Goal: Task Accomplishment & Management: Manage account settings

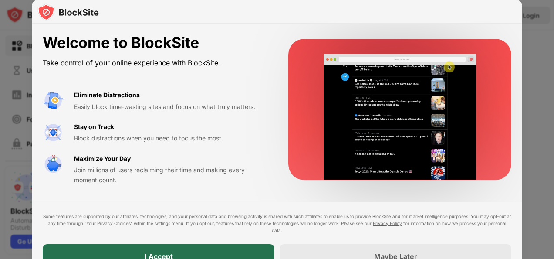
click at [159, 248] on div "I Accept" at bounding box center [159, 256] width 232 height 24
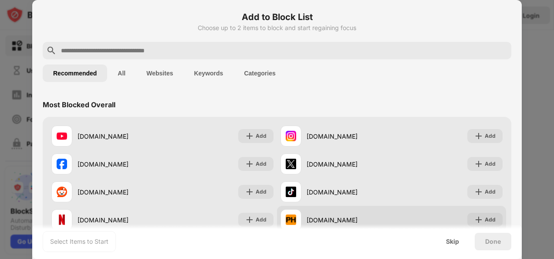
click at [473, 213] on div "Add" at bounding box center [485, 220] width 35 height 14
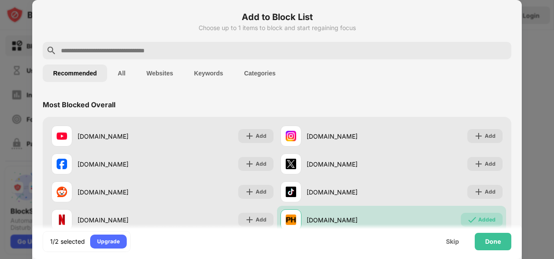
click at [254, 71] on button "Categories" at bounding box center [260, 73] width 52 height 17
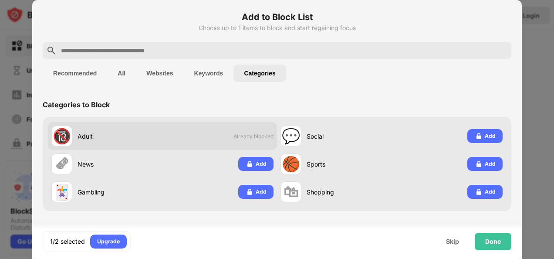
click at [256, 135] on span "Already blocked" at bounding box center [254, 136] width 40 height 7
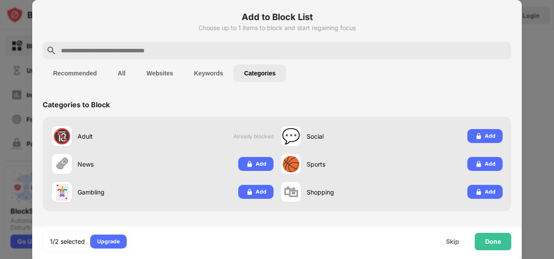
click at [78, 72] on button "Recommended" at bounding box center [75, 73] width 65 height 17
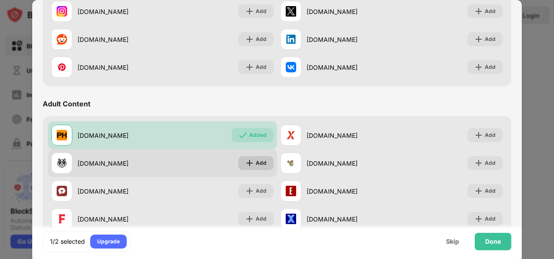
scroll to position [305, 0]
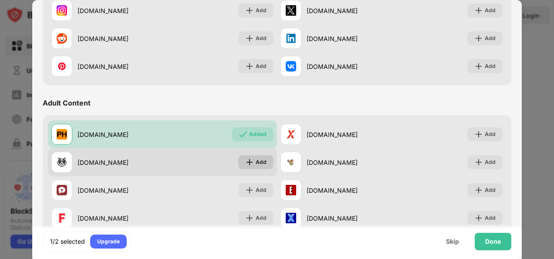
click at [256, 159] on div "Add" at bounding box center [261, 162] width 11 height 9
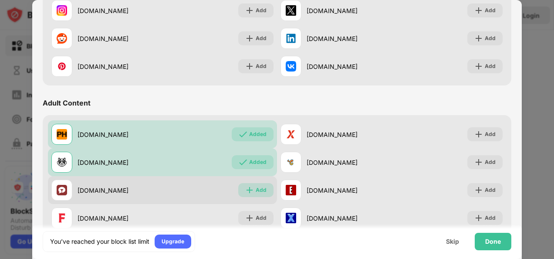
click at [255, 184] on div "Add" at bounding box center [255, 190] width 35 height 14
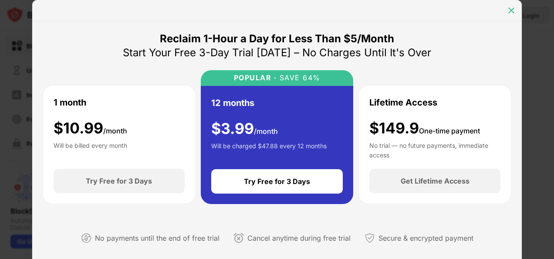
click at [509, 6] on div at bounding box center [512, 10] width 14 height 14
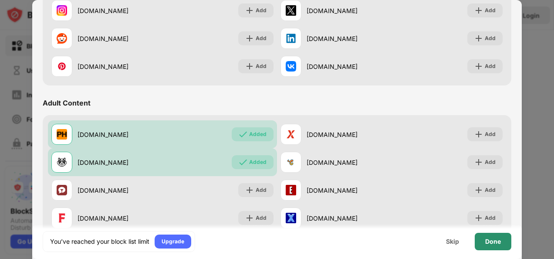
click at [486, 238] on div "Done" at bounding box center [493, 241] width 16 height 7
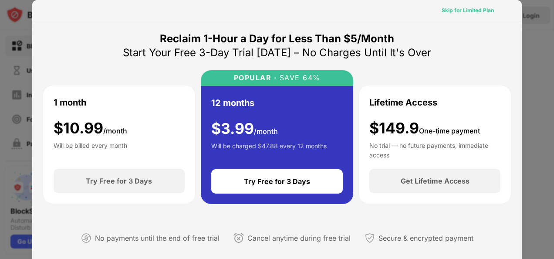
click at [466, 10] on div "Skip for Limited Plan" at bounding box center [468, 10] width 52 height 9
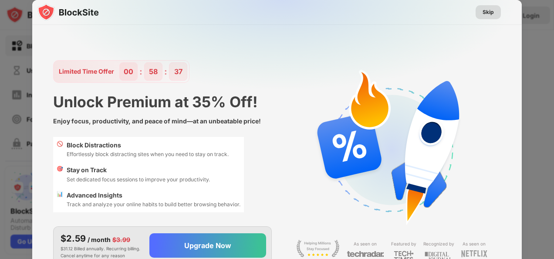
click at [492, 12] on div "Skip" at bounding box center [488, 12] width 11 height 9
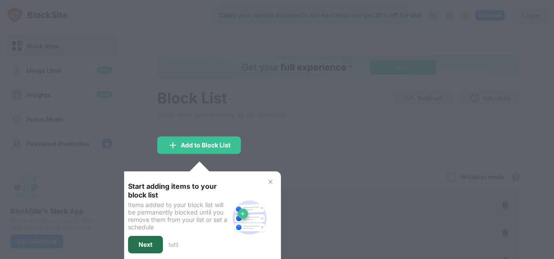
click at [146, 241] on div "Next" at bounding box center [146, 244] width 14 height 7
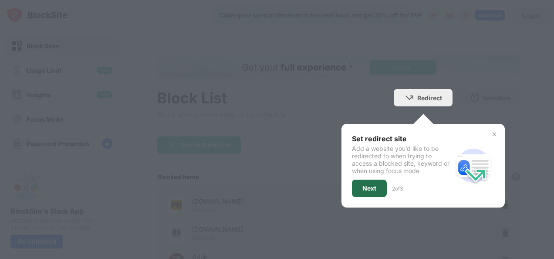
click at [368, 187] on div "Next" at bounding box center [370, 188] width 14 height 7
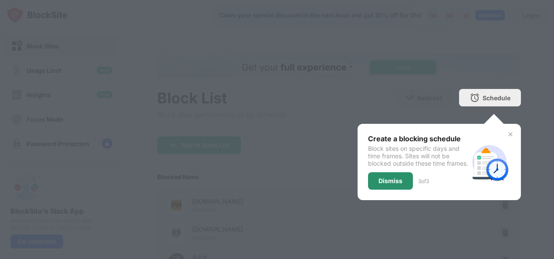
click at [379, 184] on div "Dismiss" at bounding box center [391, 180] width 24 height 7
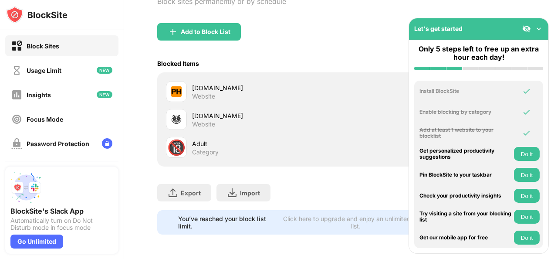
scroll to position [119, 0]
click at [528, 27] on img at bounding box center [527, 28] width 9 height 9
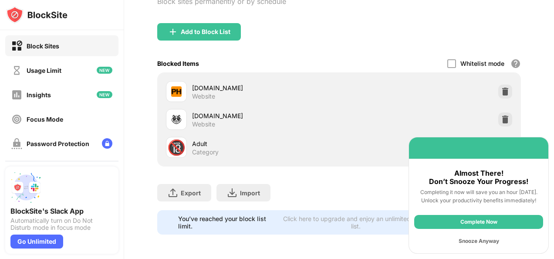
click at [484, 240] on div "Snooze Anyway" at bounding box center [478, 241] width 129 height 14
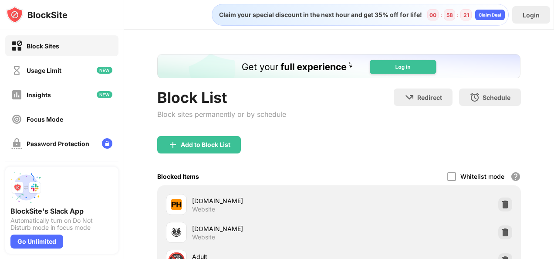
scroll to position [0, 0]
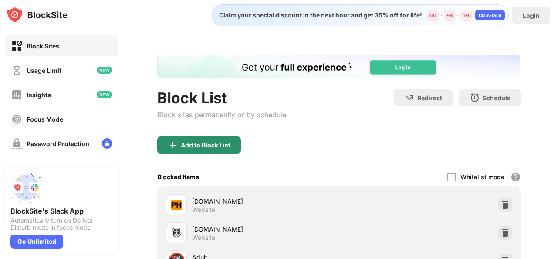
click at [200, 145] on div "Add to Block List" at bounding box center [206, 145] width 50 height 7
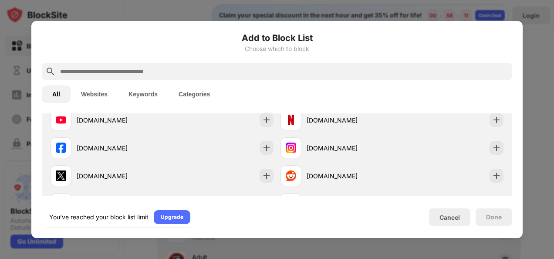
scroll to position [128, 0]
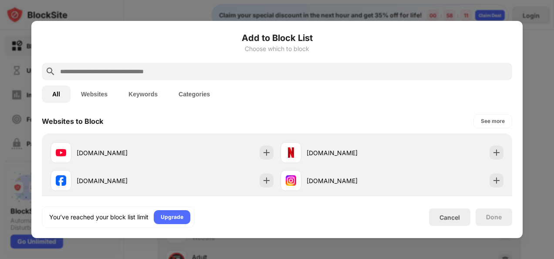
click at [91, 91] on button "Websites" at bounding box center [95, 93] width 48 height 17
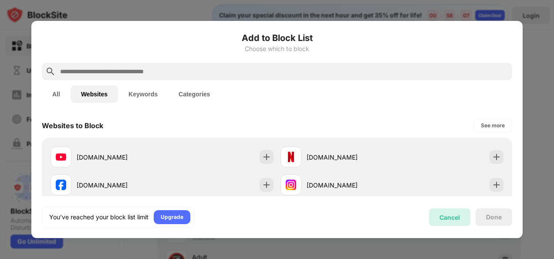
click at [451, 214] on div "Cancel" at bounding box center [450, 217] width 20 height 7
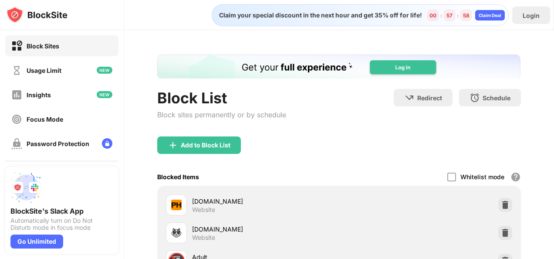
click at [405, 70] on img "Banner Message" at bounding box center [338, 66] width 363 height 24
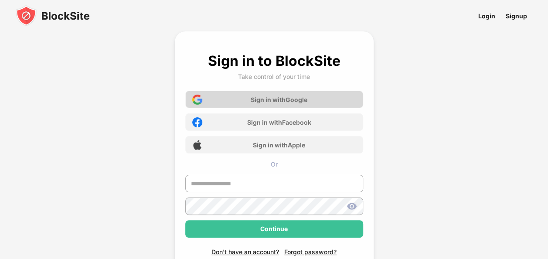
click at [266, 97] on div "Sign in with Google" at bounding box center [279, 99] width 57 height 7
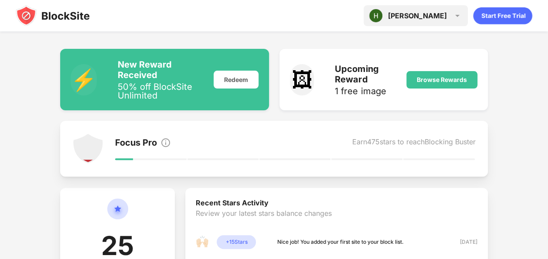
scroll to position [67, 0]
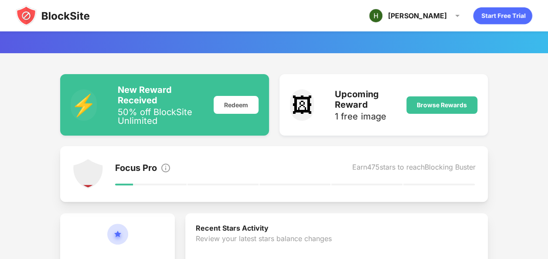
click at [312, 13] on div "[PERSON_NAME] [PERSON_NAME] View Account Insights Premium Rewards Settings Supp…" at bounding box center [274, 15] width 548 height 31
